Goal: Check status: Check status

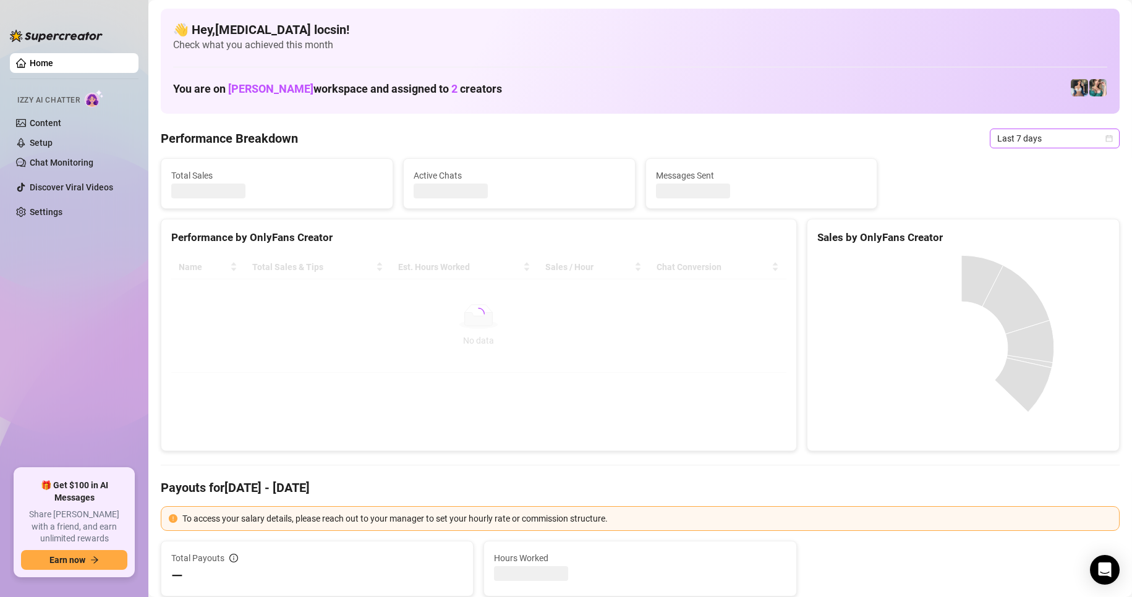
click at [1054, 133] on span "Last 7 days" at bounding box center [1054, 138] width 115 height 19
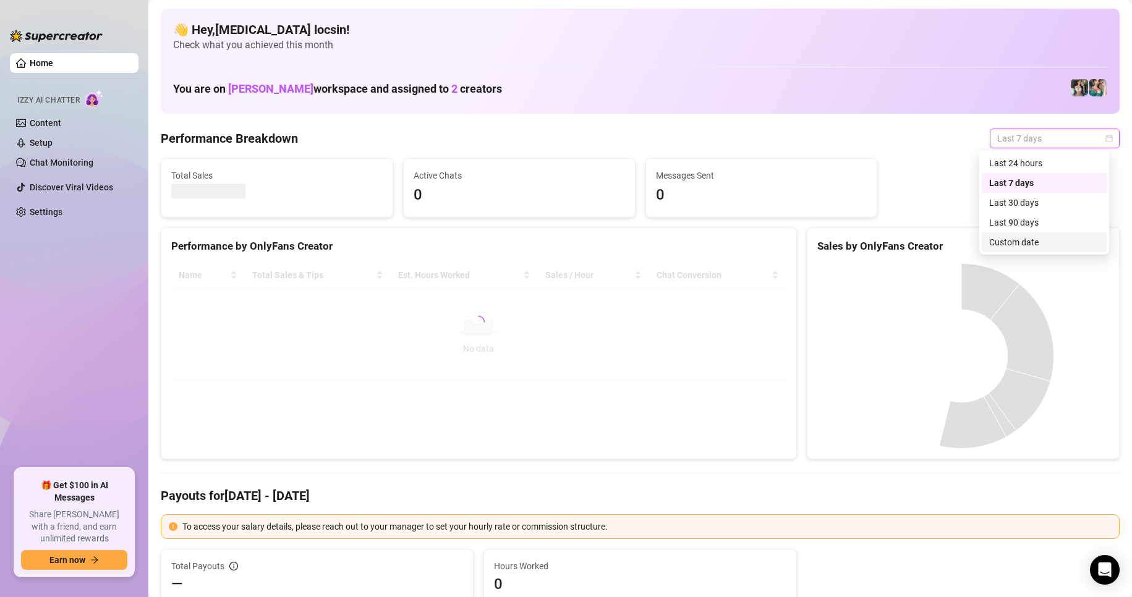
click at [1022, 239] on div "Custom date" at bounding box center [1044, 242] width 110 height 14
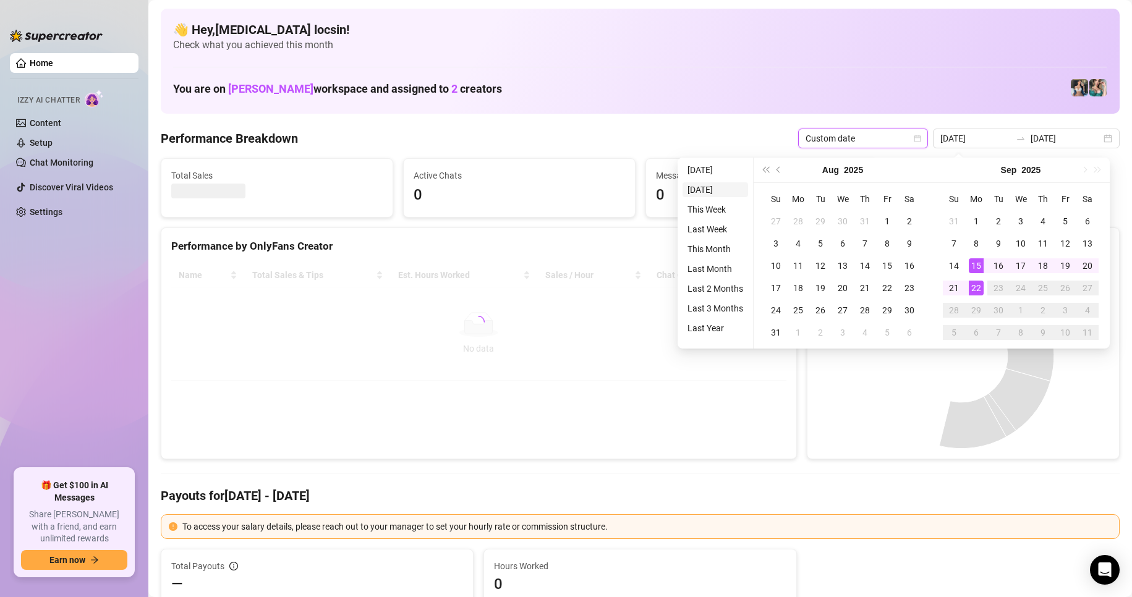
type input "[DATE]"
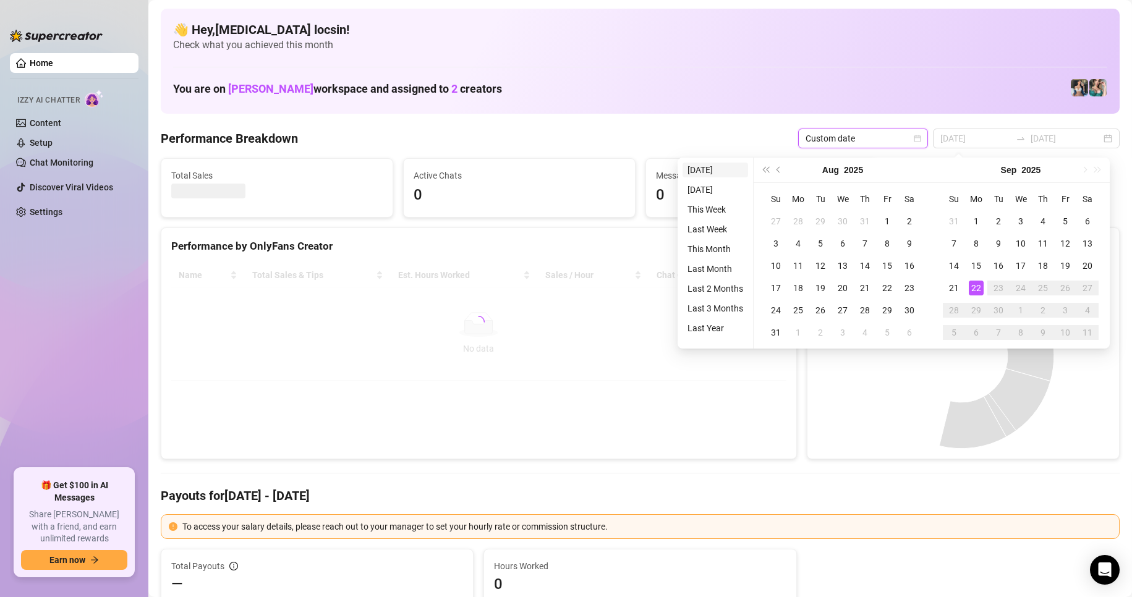
click at [700, 167] on li "[DATE]" at bounding box center [715, 170] width 66 height 15
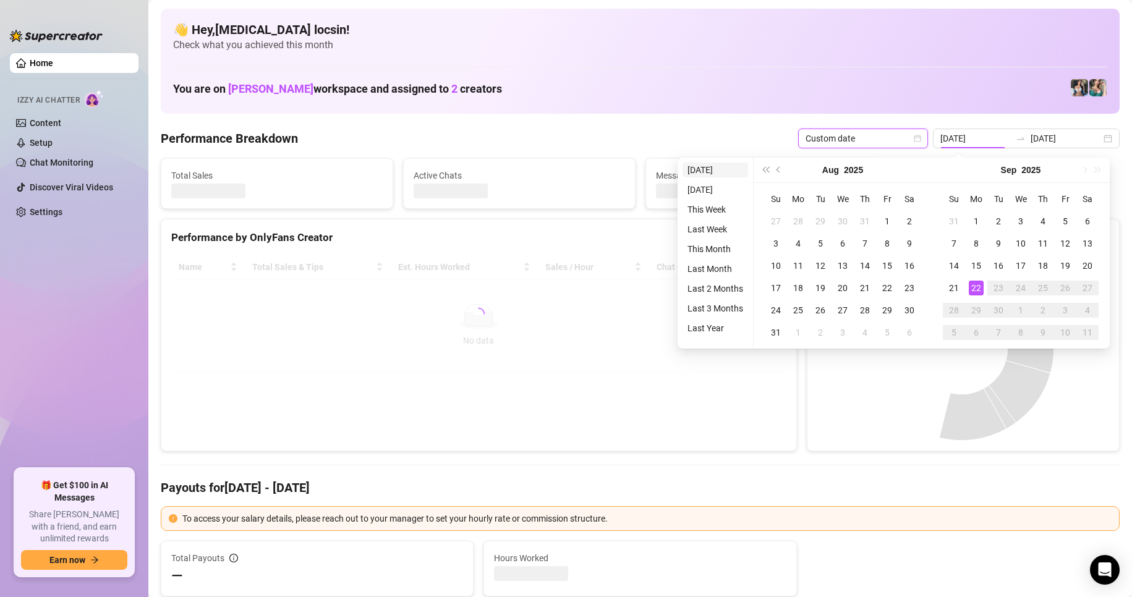
type input "[DATE]"
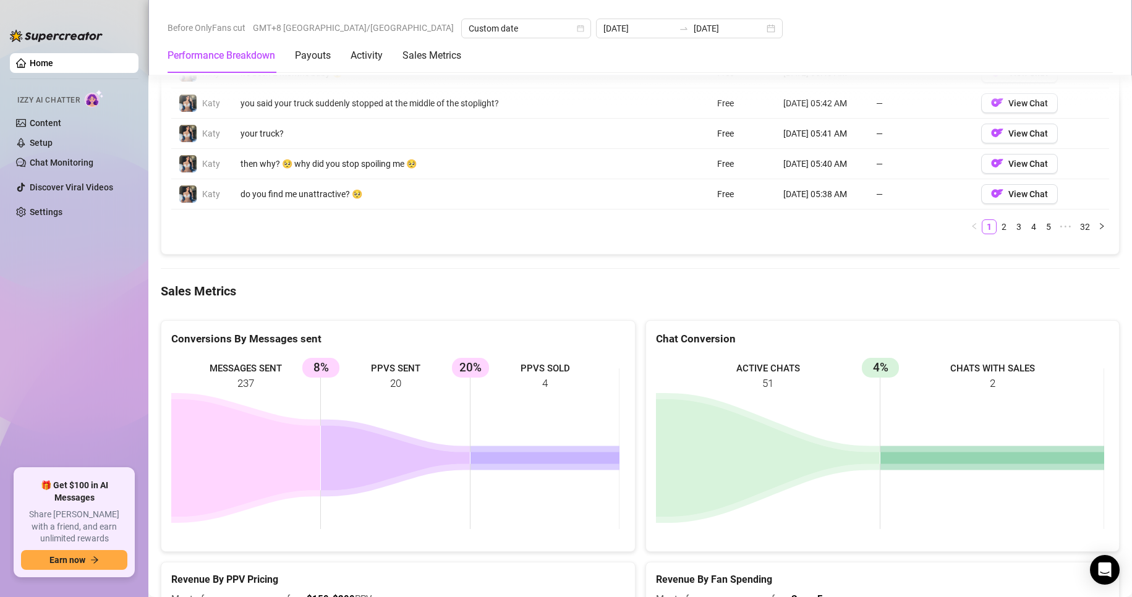
scroll to position [1442, 0]
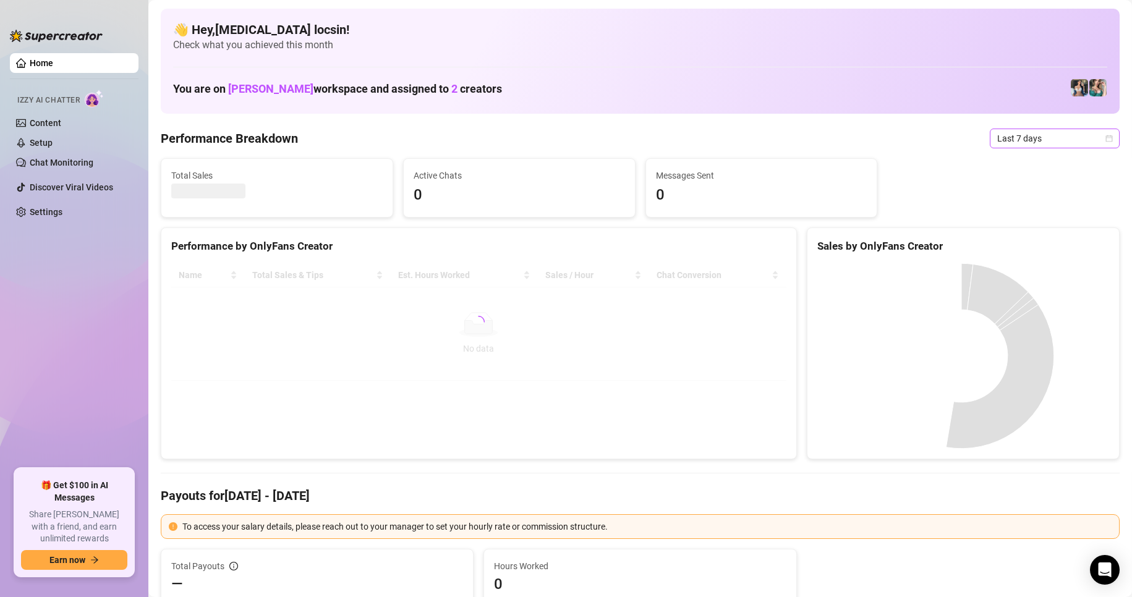
click at [1013, 135] on span "Last 7 days" at bounding box center [1054, 138] width 115 height 19
click at [1008, 247] on div "Custom date" at bounding box center [1044, 242] width 110 height 14
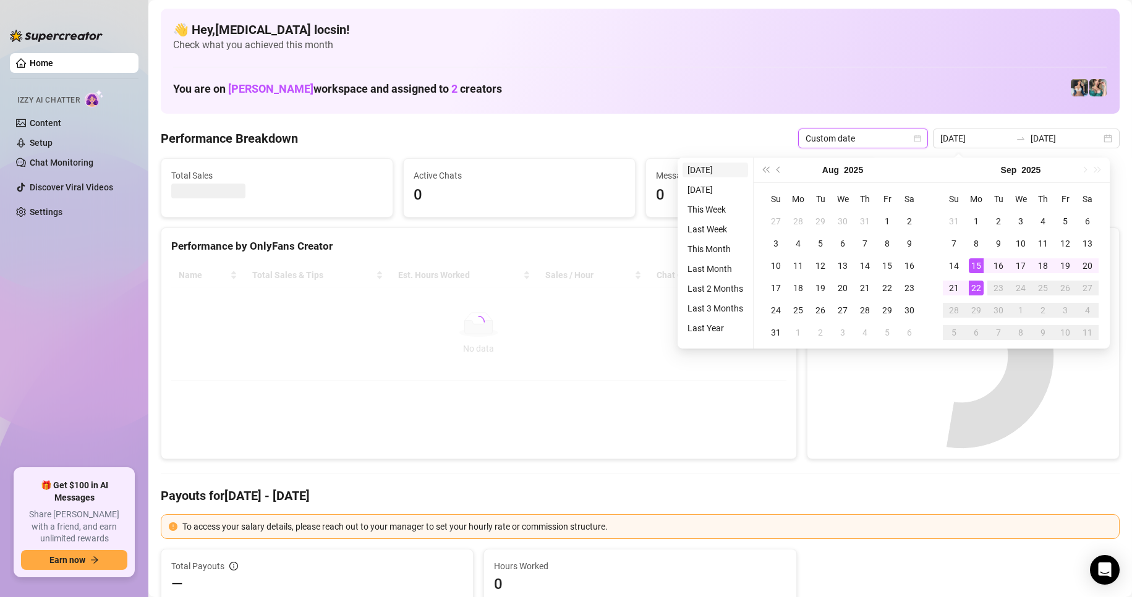
type input "[DATE]"
click at [680, 170] on ul "[DATE] [DATE] This Week Last Week This Month Last Month Last 2 Months Last 3 Mo…" at bounding box center [715, 253] width 76 height 191
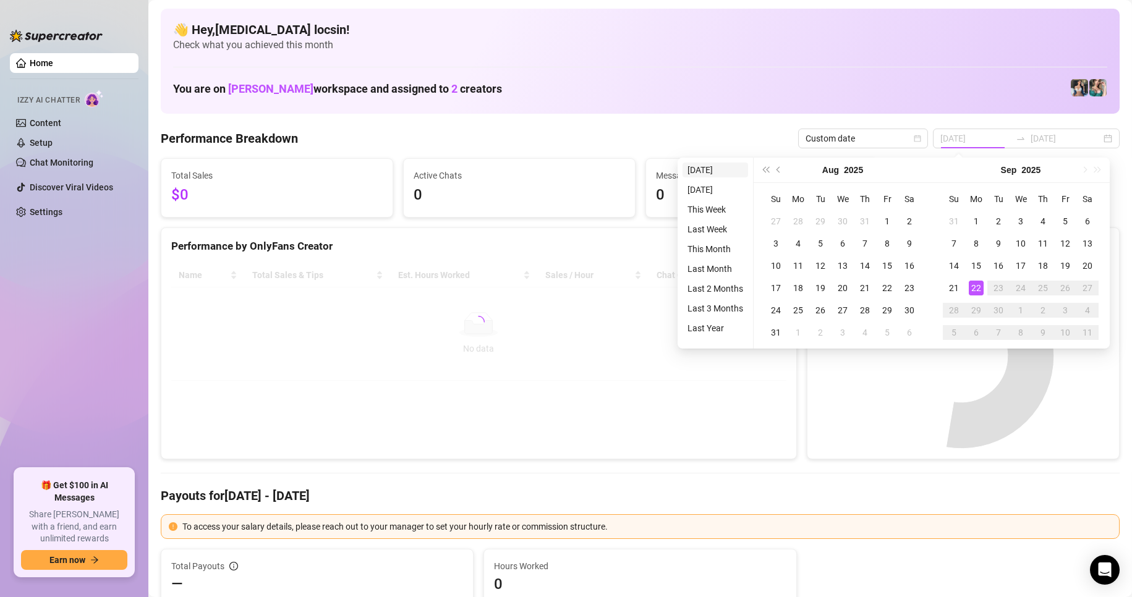
type input "[DATE]"
click at [700, 173] on li "[DATE]" at bounding box center [715, 170] width 66 height 15
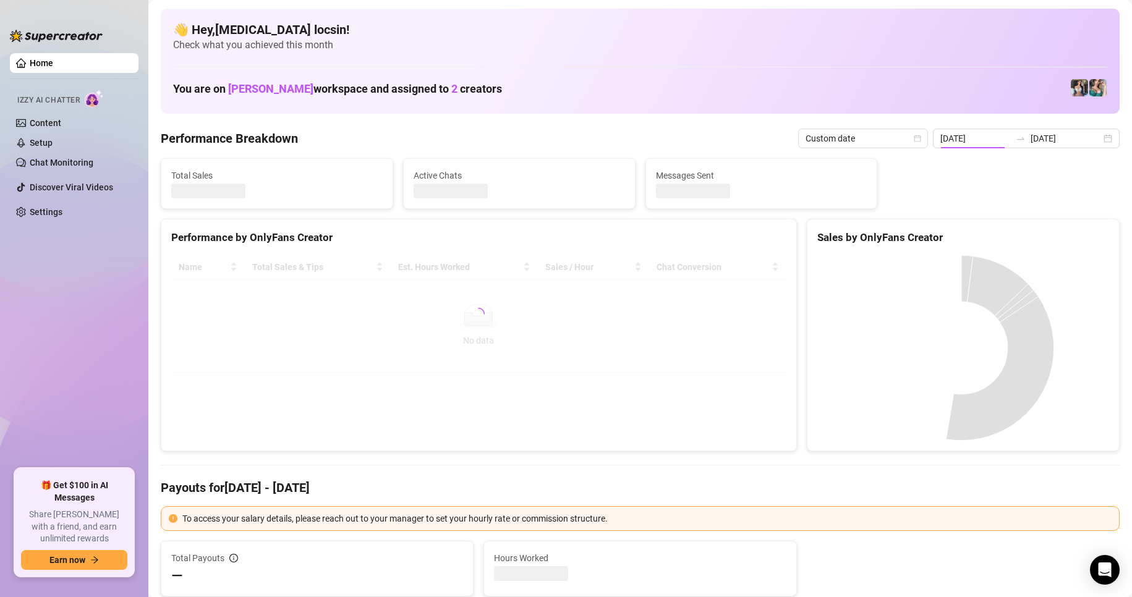
type input "[DATE]"
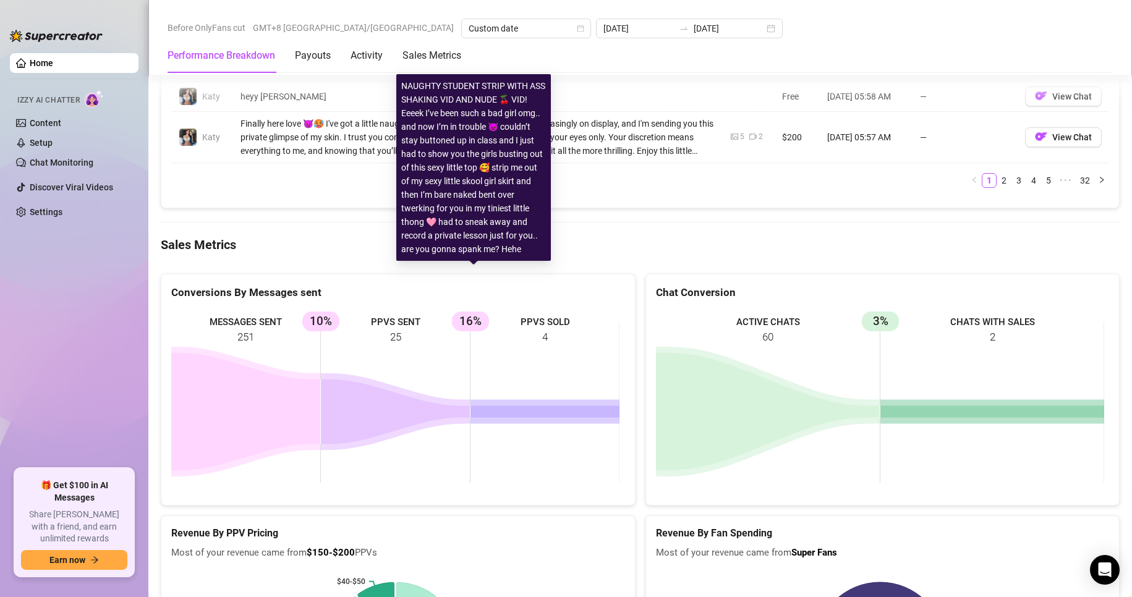
scroll to position [1648, 0]
